Goal: Navigation & Orientation: Find specific page/section

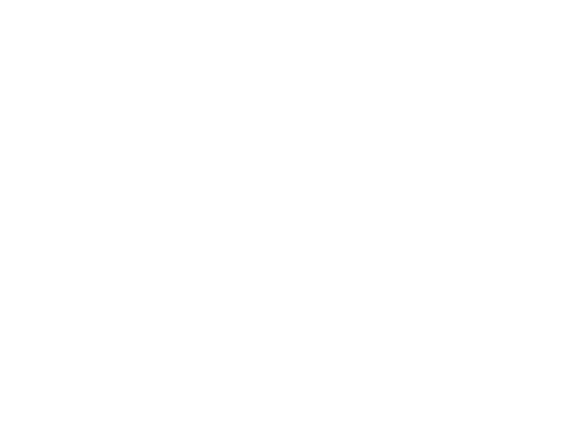
click at [45, 53] on body at bounding box center [285, 221] width 570 height 443
